Goal: Task Accomplishment & Management: Manage account settings

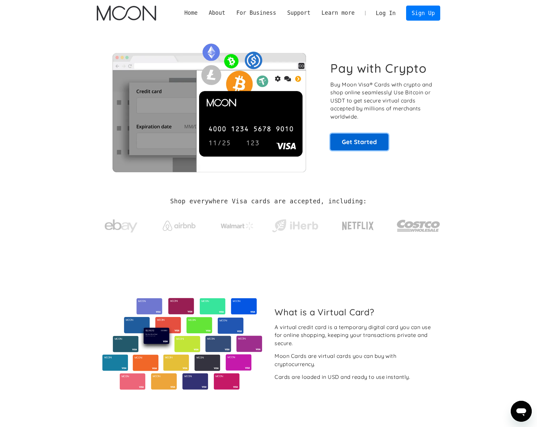
click at [373, 148] on link "Get Started" at bounding box center [359, 142] width 58 height 16
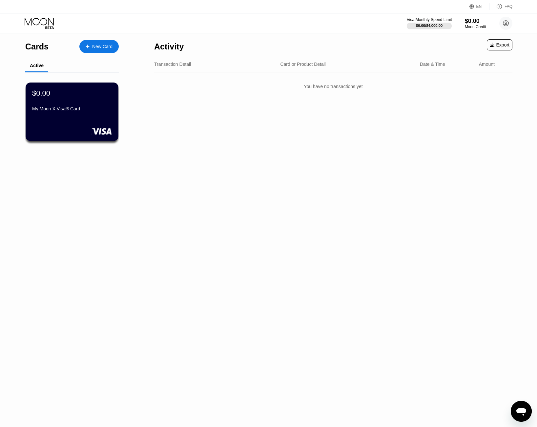
click at [431, 22] on div "$0.00 / $4,000.00" at bounding box center [428, 25] width 45 height 7
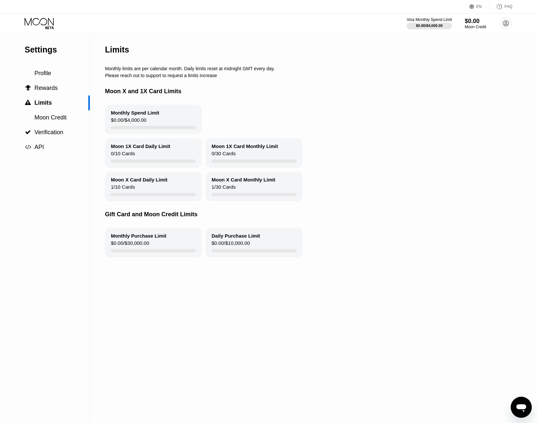
click at [431, 22] on div "$0.00 / $4,000.00" at bounding box center [428, 25] width 45 height 7
click at [468, 22] on div "$0.00" at bounding box center [475, 20] width 22 height 7
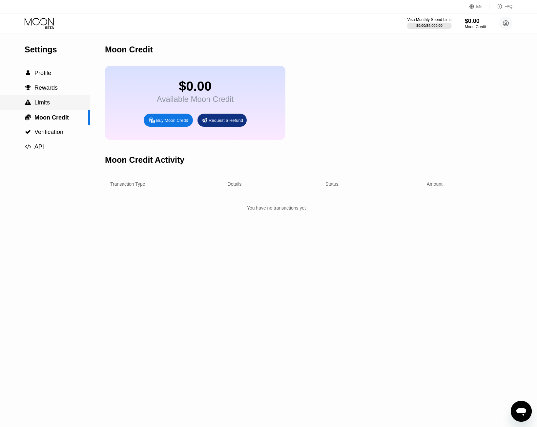
click at [59, 106] on div " Limits" at bounding box center [45, 102] width 90 height 7
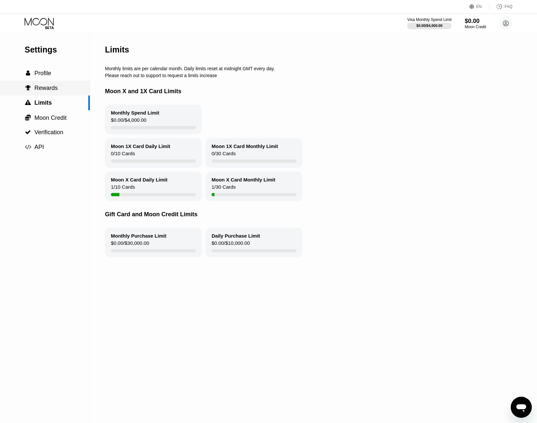
click at [63, 90] on div " Rewards" at bounding box center [45, 88] width 90 height 7
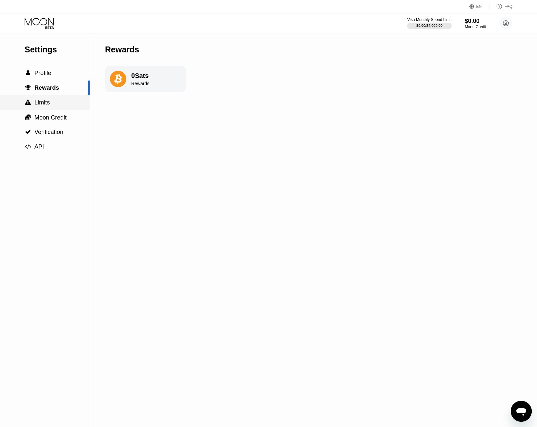
click at [61, 99] on div " Limits" at bounding box center [45, 102] width 90 height 15
